Goal: Transaction & Acquisition: Purchase product/service

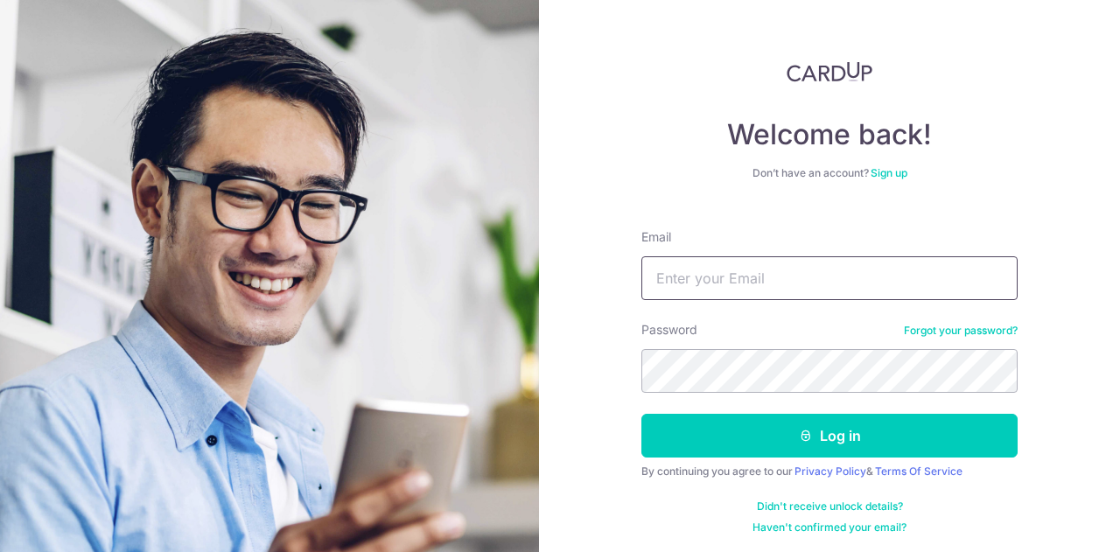
drag, startPoint x: 0, startPoint y: 0, endPoint x: 766, endPoint y: 269, distance: 812.2
click at [766, 269] on input "Email" at bounding box center [829, 278] width 376 height 44
type input "[EMAIL_ADDRESS][DOMAIN_NAME]"
click at [752, 396] on form "Email [EMAIL_ADDRESS][DOMAIN_NAME] Password Forgot your password? Log in By con…" at bounding box center [829, 374] width 376 height 319
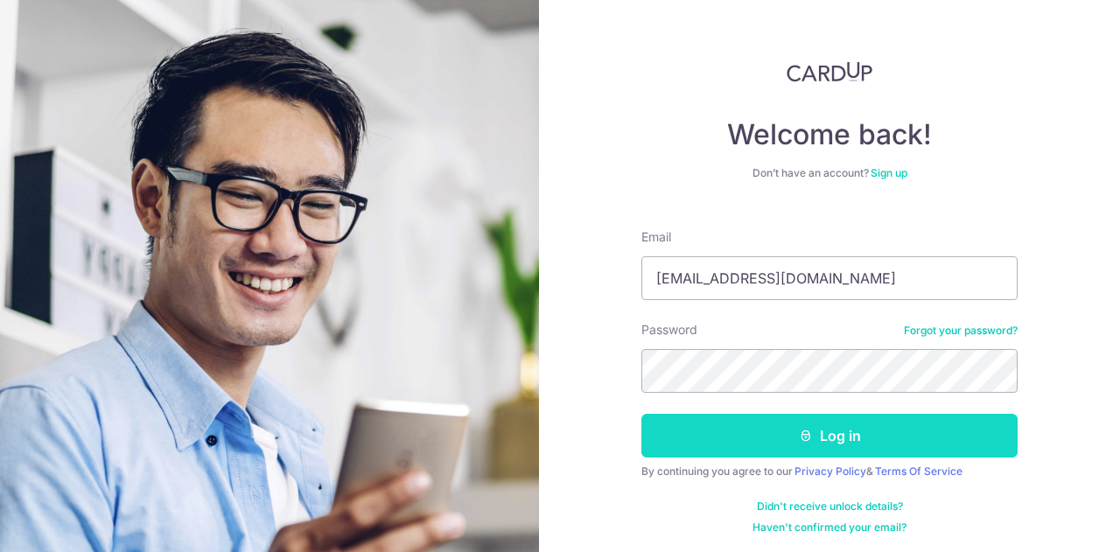
click at [756, 438] on button "Log in" at bounding box center [829, 436] width 376 height 44
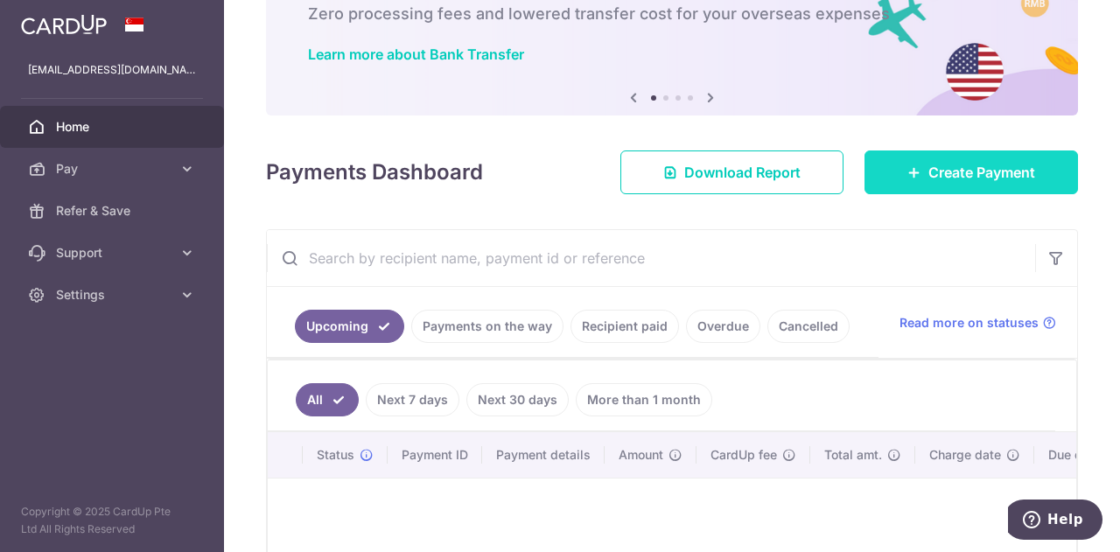
scroll to position [87, 0]
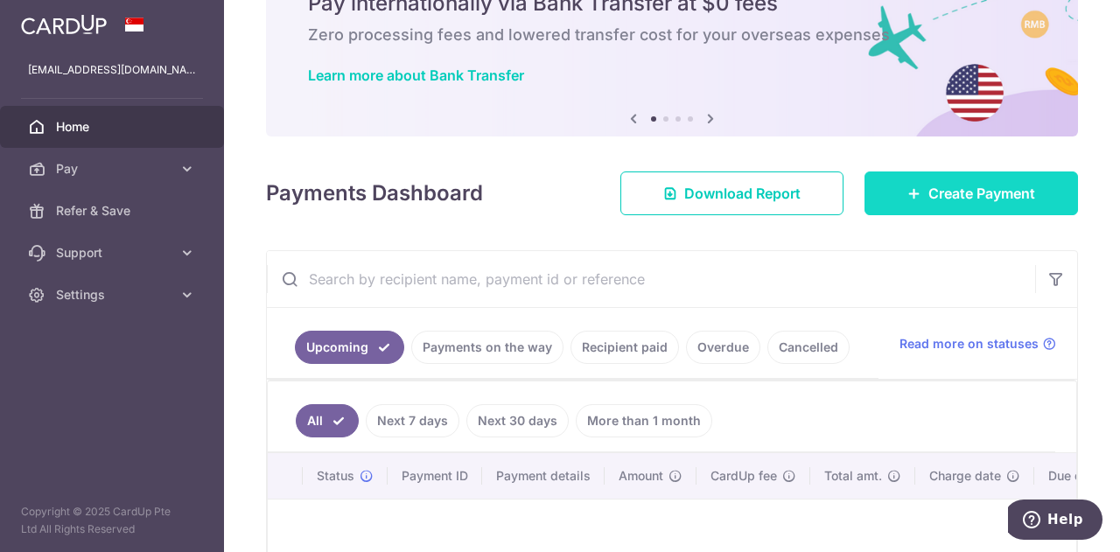
click at [994, 175] on body "[EMAIL_ADDRESS][DOMAIN_NAME] Home Pay Payments Recipients Cards Refer & Save Su…" at bounding box center [560, 276] width 1120 height 552
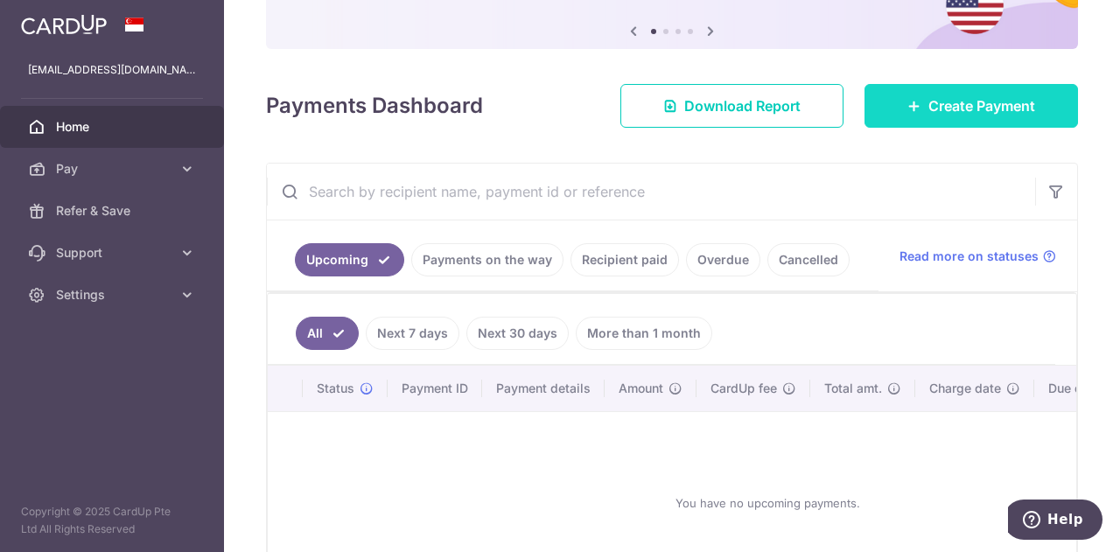
click at [946, 110] on span "Create Payment" at bounding box center [981, 105] width 107 height 21
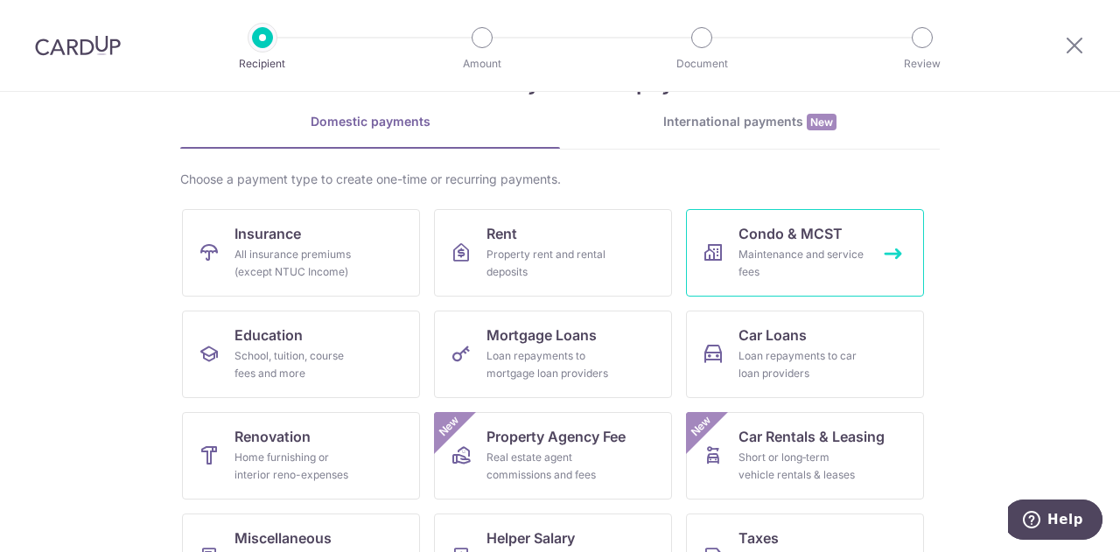
scroll to position [87, 0]
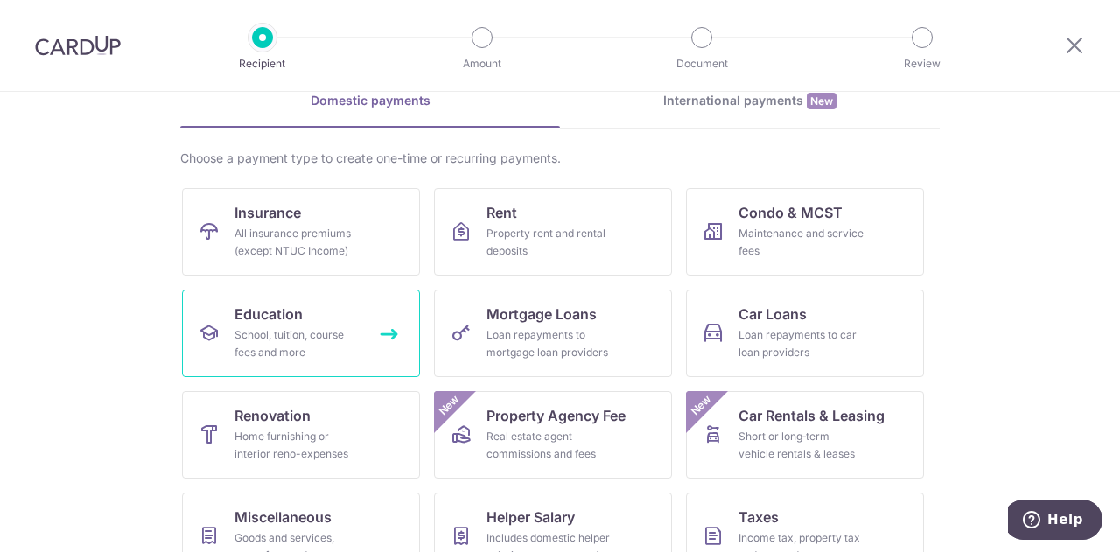
click at [271, 359] on div "School, tuition, course fees and more" at bounding box center [297, 343] width 126 height 35
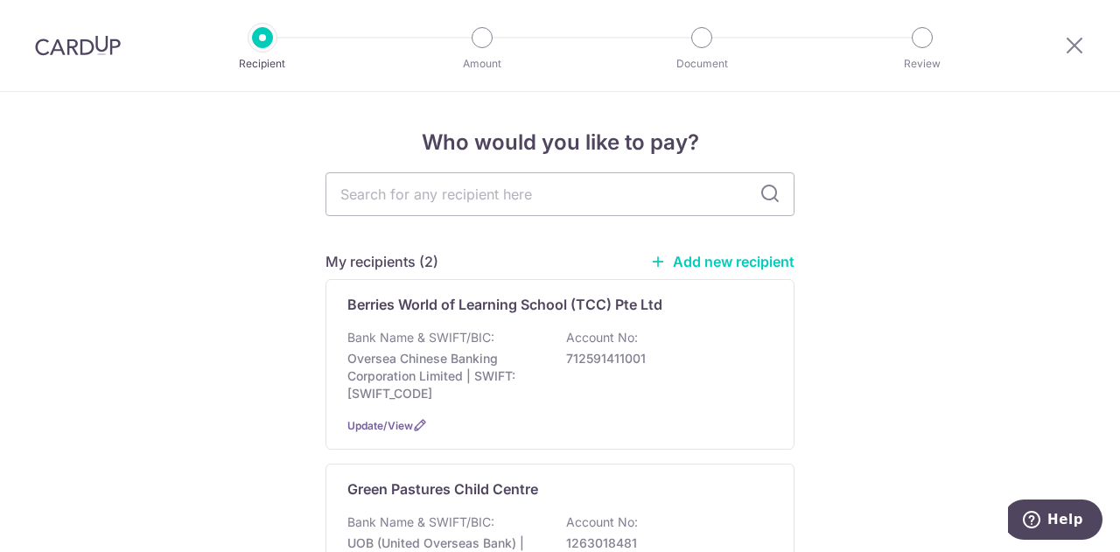
scroll to position [87, 0]
